Goal: Information Seeking & Learning: Find specific fact

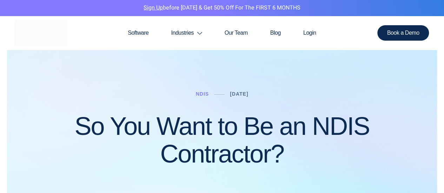
scroll to position [140, 0]
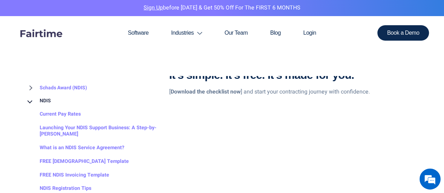
scroll to position [1345, 0]
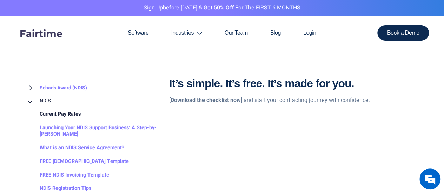
click at [63, 113] on link "Current Pay Rates" at bounding box center [53, 115] width 55 height 14
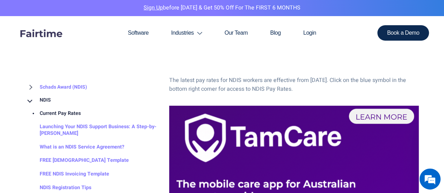
scroll to position [1122, 0]
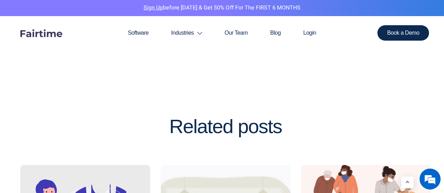
click at [406, 184] on icon "Learn More" at bounding box center [407, 183] width 4 height 4
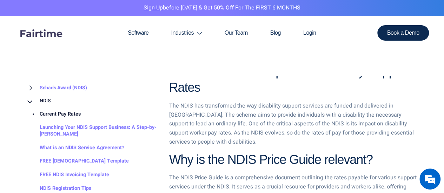
scroll to position [281, 0]
